Goal: Participate in discussion: Engage in conversation with other users on a specific topic

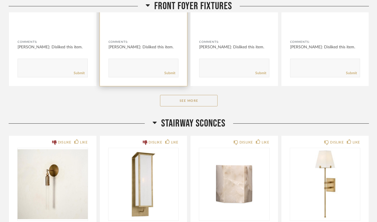
scroll to position [266, 0]
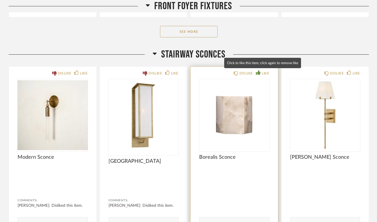
click at [266, 73] on div "LIKE" at bounding box center [264, 73] width 7 height 6
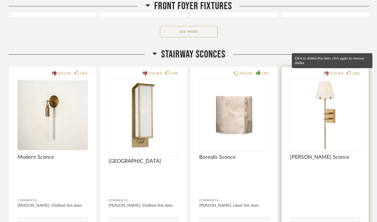
click at [327, 73] on icon at bounding box center [326, 73] width 5 height 5
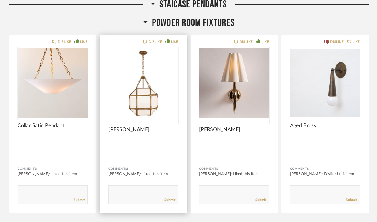
scroll to position [705, 0]
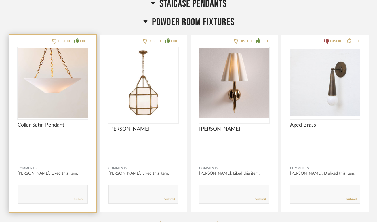
click at [60, 193] on textarea at bounding box center [53, 192] width 70 height 8
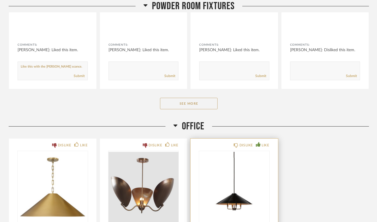
scroll to position [776, 0]
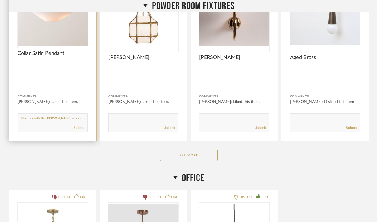
type textarea "Like this with the [PERSON_NAME] sconce."
click at [81, 128] on link "Submit" at bounding box center [79, 127] width 11 height 5
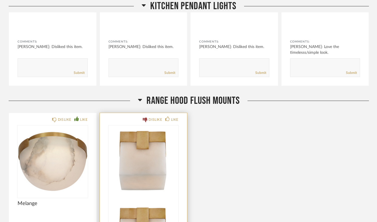
scroll to position [1348, 0]
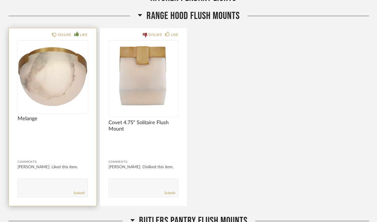
click at [54, 189] on div "Submit" at bounding box center [53, 193] width 70 height 8
click at [35, 184] on textarea at bounding box center [53, 185] width 70 height 8
type textarea "So cooL!"
click at [77, 191] on link "Submit" at bounding box center [79, 193] width 11 height 5
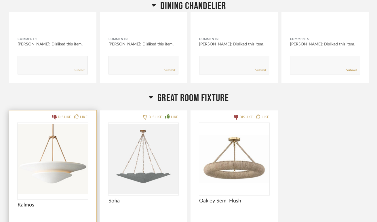
scroll to position [2410, 0]
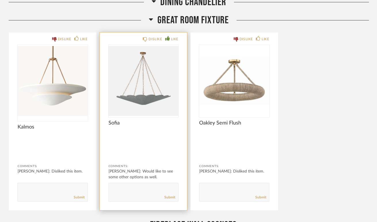
click at [131, 186] on textarea at bounding box center [144, 190] width 70 height 8
type textarea "B"
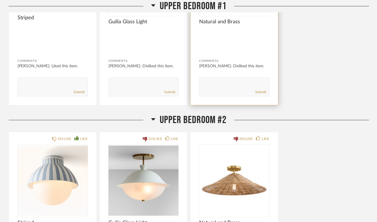
scroll to position [3169, 0]
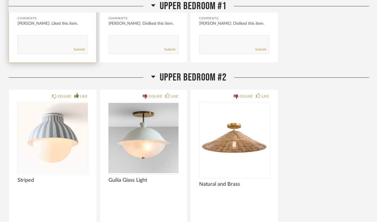
click at [59, 46] on div "Submit" at bounding box center [53, 50] width 70 height 8
click at [45, 44] on textarea at bounding box center [53, 42] width 70 height 8
type textarea "super cute"
click at [76, 49] on link "Submit" at bounding box center [79, 49] width 11 height 5
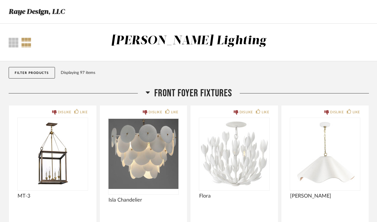
scroll to position [0, 0]
click at [26, 41] on div at bounding box center [26, 43] width 10 height 10
click at [4, 41] on div "Thumbnail View Full View [PERSON_NAME] Lighting" at bounding box center [188, 43] width 377 height 18
click at [10, 42] on div at bounding box center [14, 43] width 10 height 10
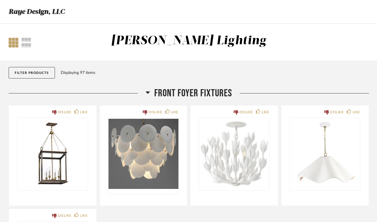
click at [29, 15] on h3 "Raye Design, LLC" at bounding box center [37, 11] width 56 height 11
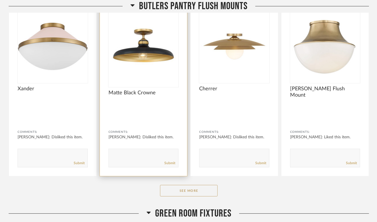
scroll to position [1683, 0]
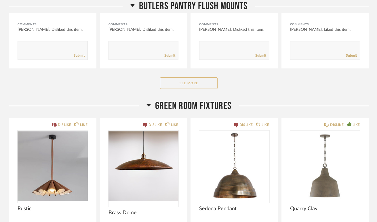
click at [172, 83] on button "See More" at bounding box center [188, 82] width 57 height 11
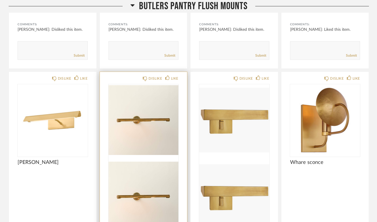
click at [148, 161] on img at bounding box center [143, 197] width 70 height 72
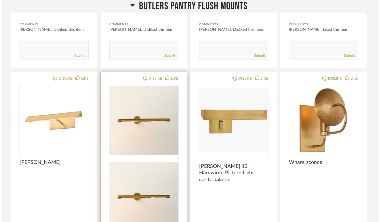
scroll to position [0, 0]
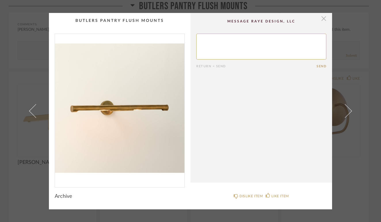
click at [324, 21] on span "button" at bounding box center [323, 18] width 11 height 11
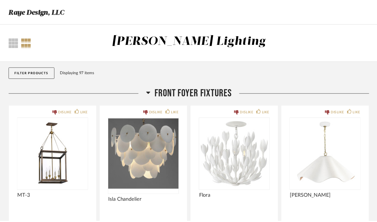
scroll to position [1683, 0]
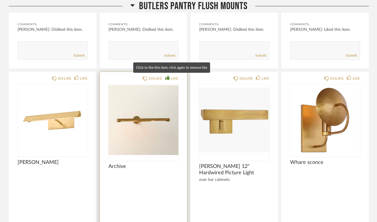
click at [167, 76] on icon at bounding box center [167, 77] width 5 height 5
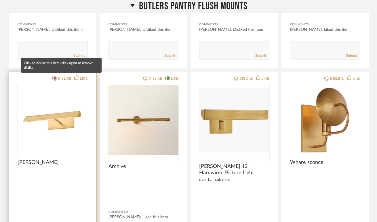
click at [55, 77] on icon at bounding box center [54, 78] width 5 height 5
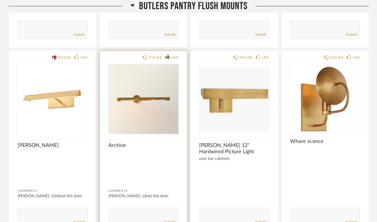
scroll to position [1704, 0]
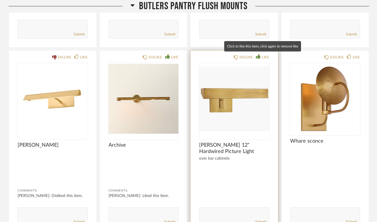
click at [262, 57] on div "LIKE" at bounding box center [264, 57] width 7 height 6
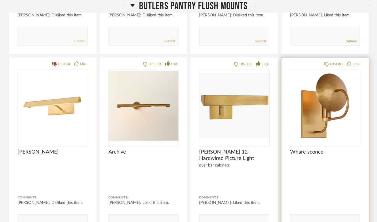
scroll to position [1706, 0]
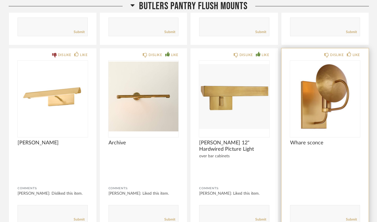
click at [301, 214] on textarea at bounding box center [325, 212] width 70 height 8
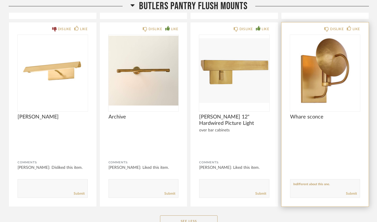
scroll to position [1733, 0]
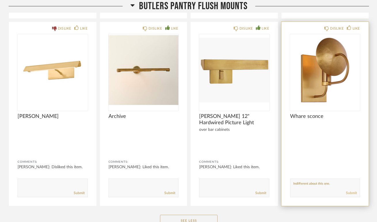
type textarea "Indifferent about this one."
click at [353, 194] on link "Submit" at bounding box center [351, 193] width 11 height 5
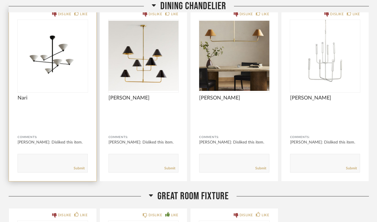
scroll to position [2385, 0]
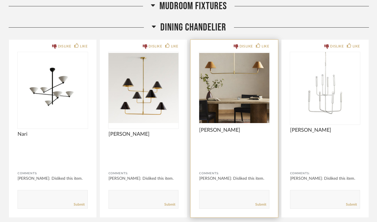
click at [214, 205] on div "Submit" at bounding box center [234, 205] width 70 height 8
click at [216, 197] on textarea at bounding box center [234, 197] width 70 height 8
type textarea "Like the linear look for the space, with shades, but would love some more optio…"
click at [259, 206] on link "Submit" at bounding box center [260, 204] width 11 height 5
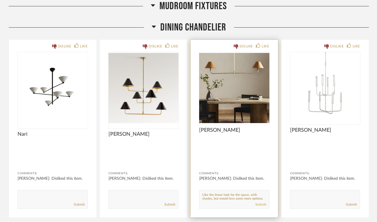
scroll to position [0, 0]
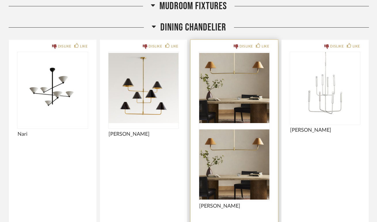
click at [229, 128] on img at bounding box center [234, 164] width 70 height 72
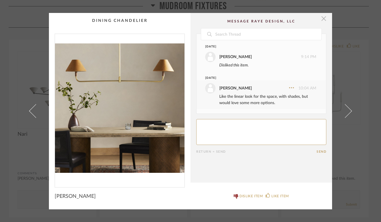
click at [321, 22] on span "button" at bounding box center [323, 18] width 11 height 11
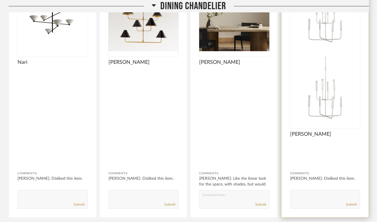
scroll to position [2646, 0]
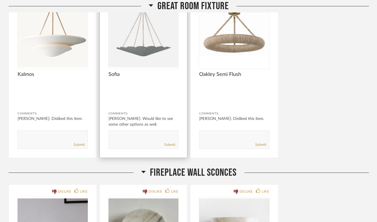
click at [125, 134] on textarea at bounding box center [144, 137] width 70 height 8
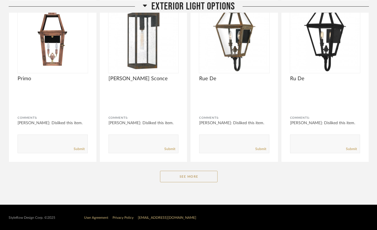
scroll to position [5291, 0]
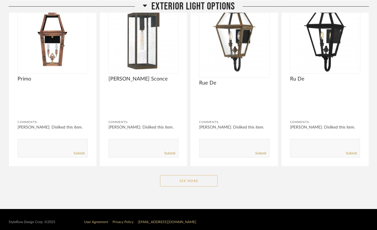
click at [203, 179] on button "See More" at bounding box center [188, 180] width 57 height 11
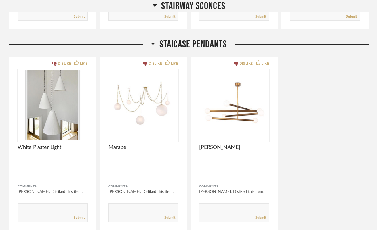
scroll to position [366, 0]
